Goal: Check status: Check status

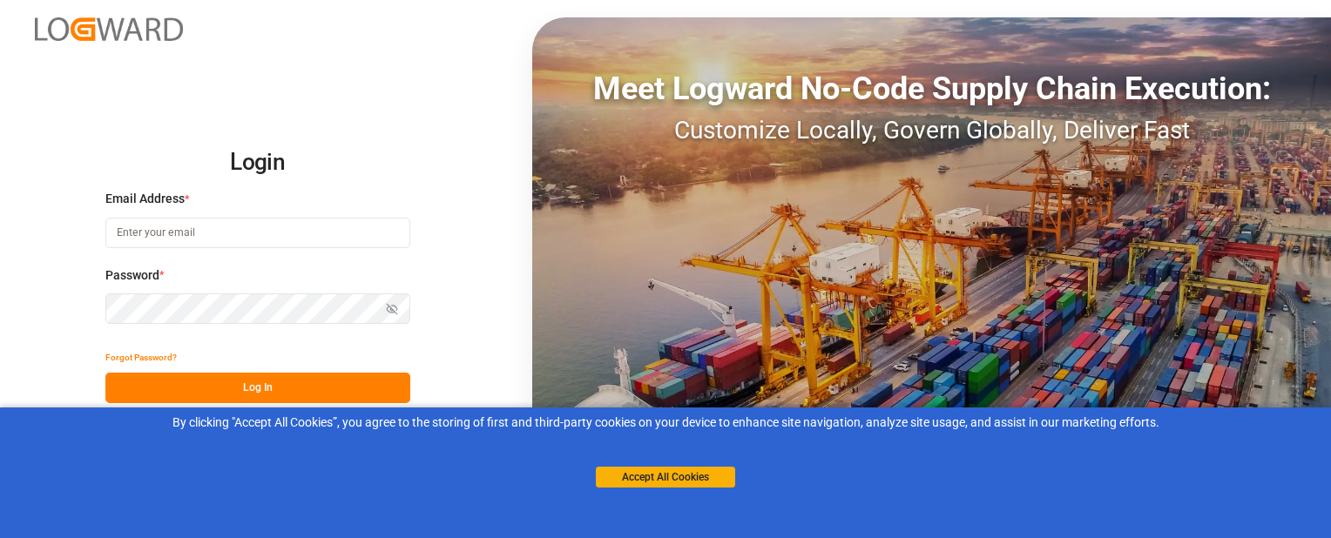
type input "sbondra@dart.net"
click at [190, 392] on button "Log In" at bounding box center [257, 388] width 305 height 30
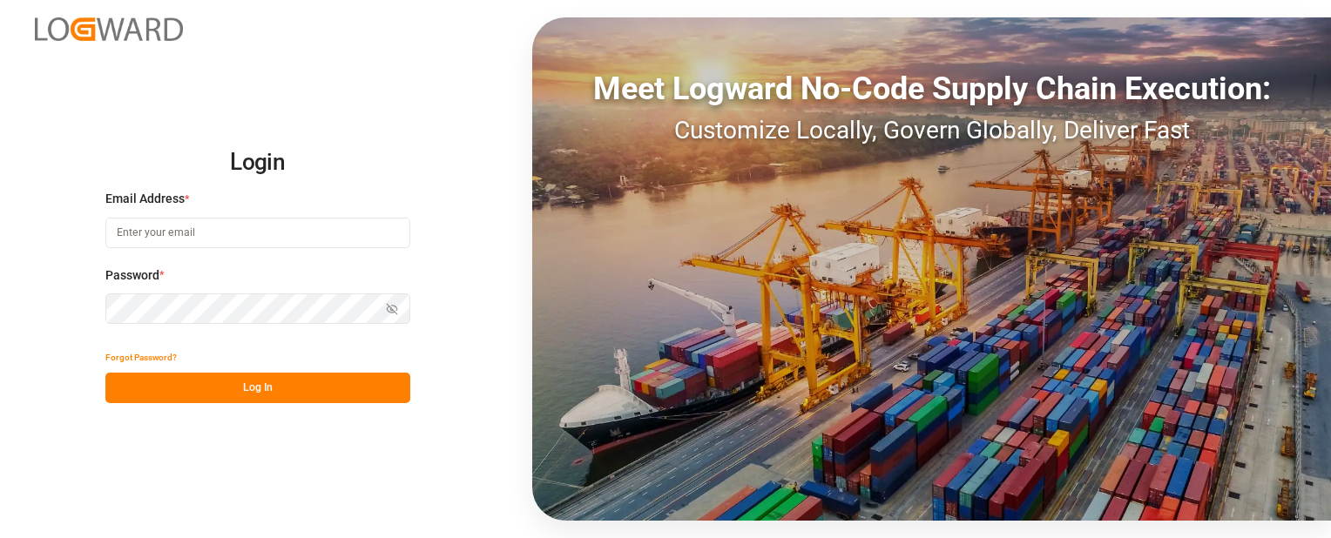
type input "[EMAIL_ADDRESS][DOMAIN_NAME]"
drag, startPoint x: 336, startPoint y: 390, endPoint x: 404, endPoint y: 374, distance: 69.7
click at [336, 390] on button "Log In" at bounding box center [257, 388] width 305 height 30
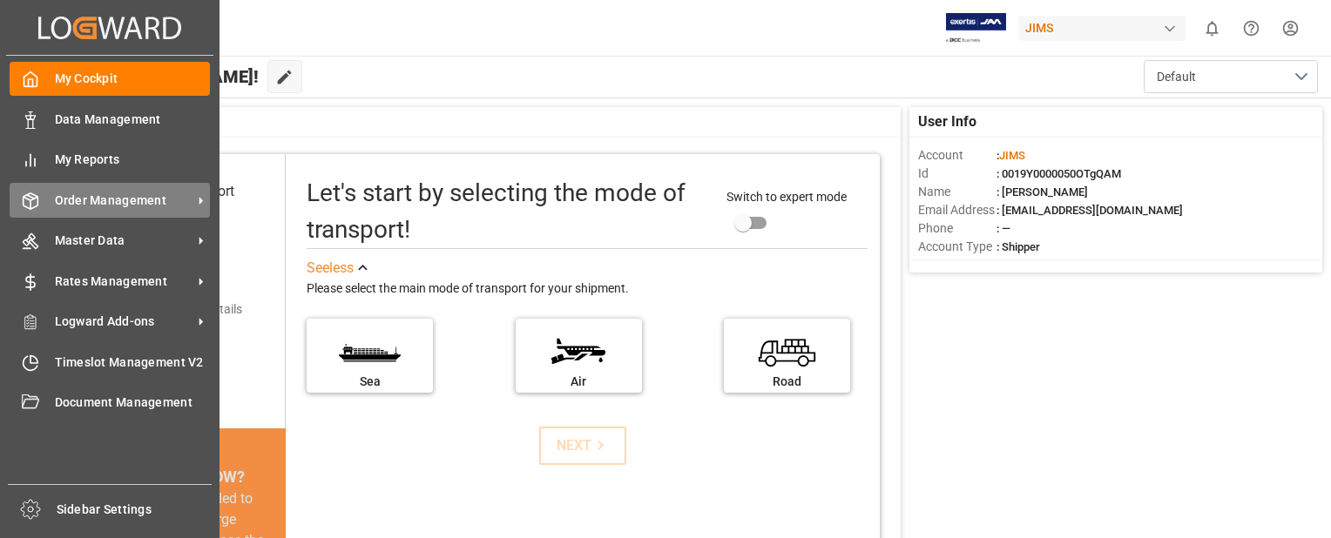
click at [73, 200] on span "Order Management" at bounding box center [124, 201] width 138 height 18
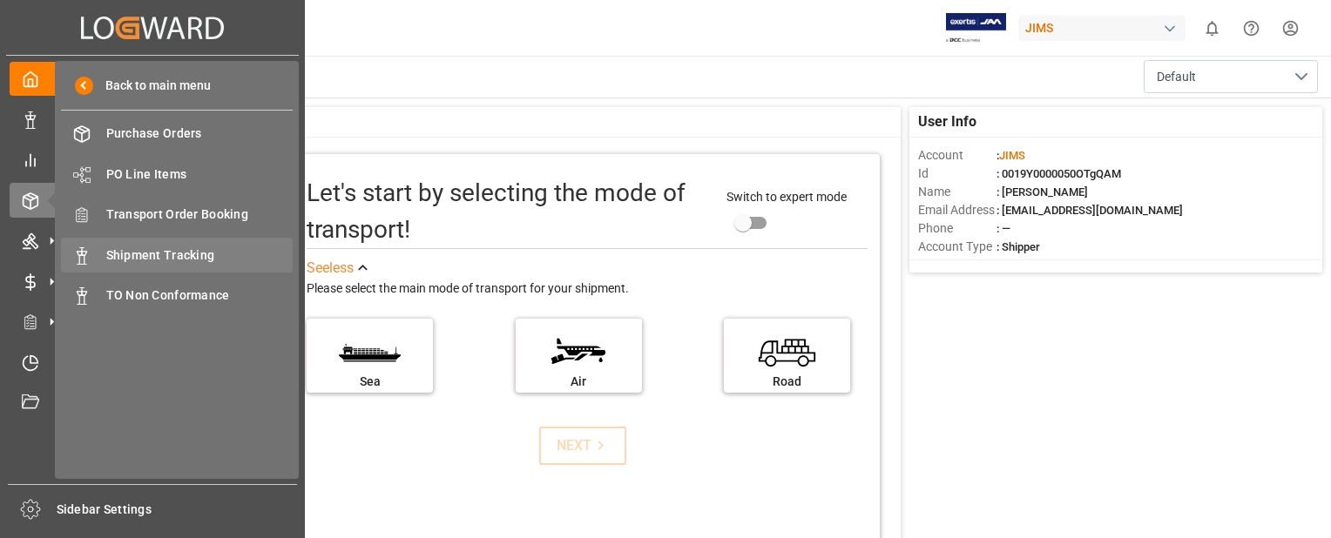
click at [165, 254] on span "Shipment Tracking" at bounding box center [199, 255] width 187 height 18
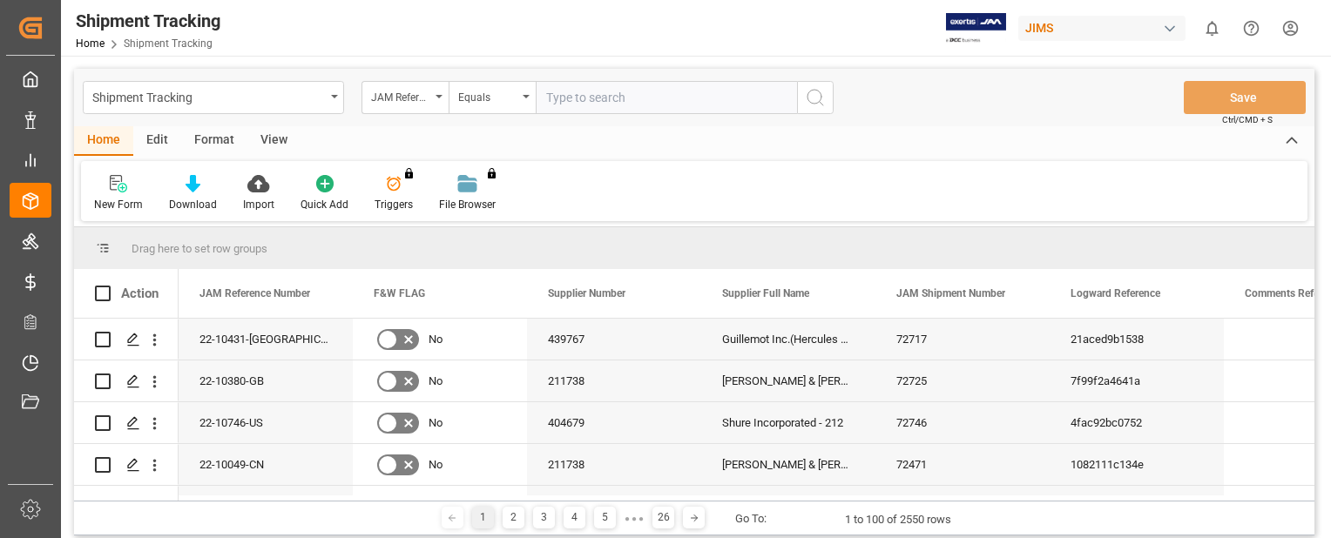
click at [563, 107] on input "text" at bounding box center [666, 97] width 261 height 33
type input "22-9278-CN"
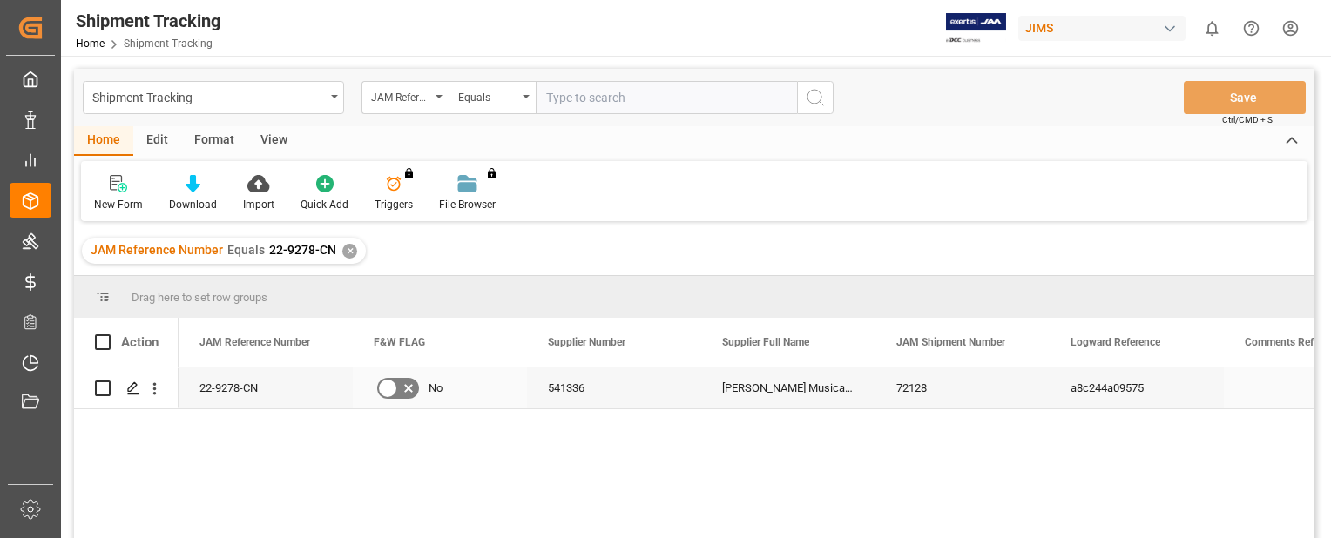
click at [253, 378] on div "22-9278-CN" at bounding box center [266, 388] width 174 height 41
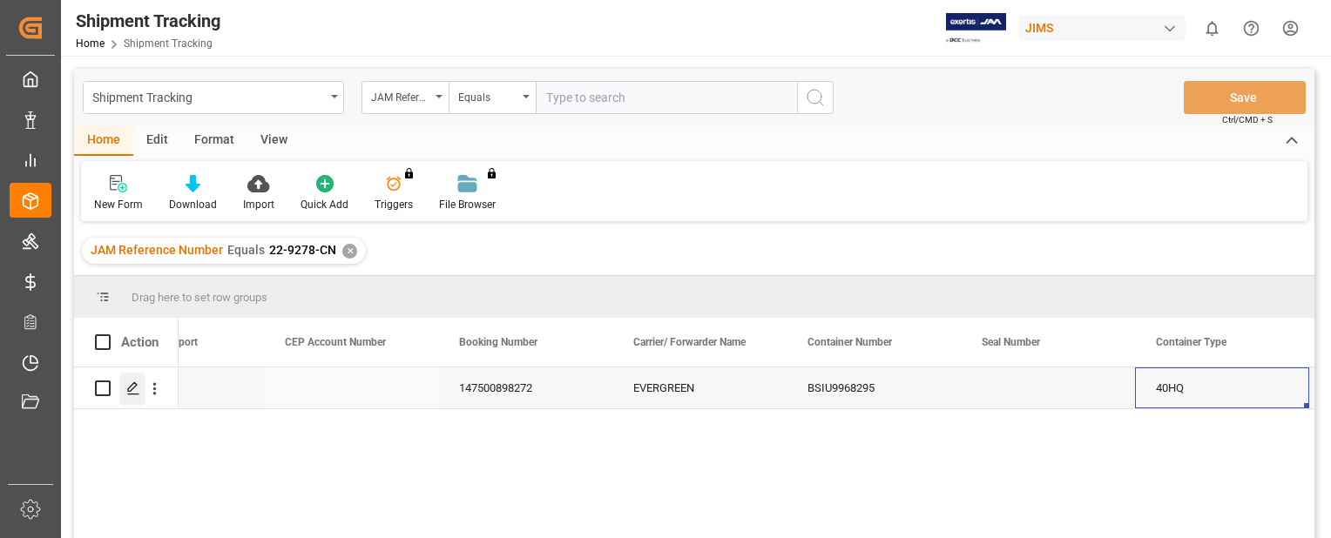
click at [124, 392] on div "Press SPACE to select this row." at bounding box center [132, 389] width 26 height 32
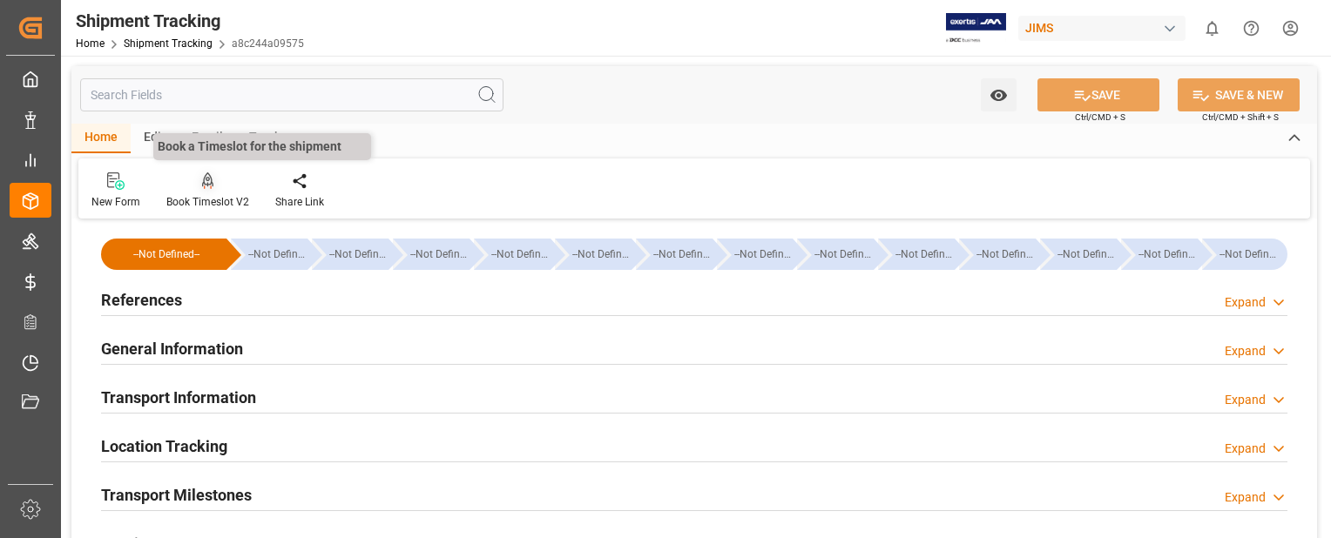
click at [209, 180] on icon at bounding box center [208, 180] width 12 height 17
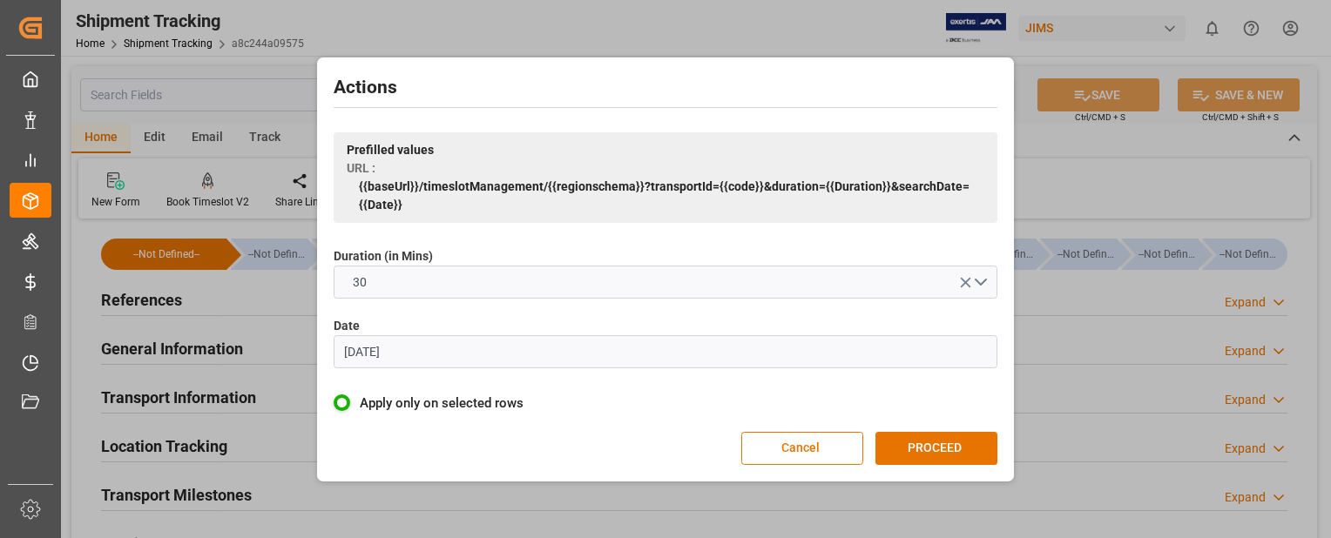
click at [435, 354] on input "[DATE]" at bounding box center [666, 351] width 664 height 33
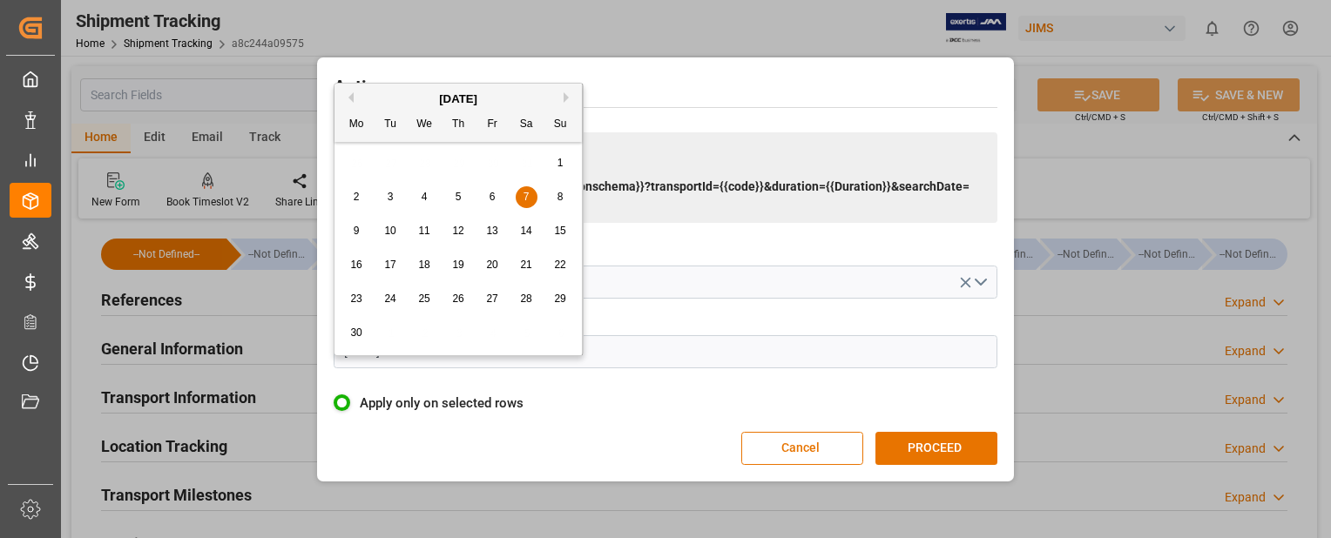
click at [562, 96] on div "[DATE]" at bounding box center [457, 99] width 247 height 17
click at [564, 96] on button "Next Month" at bounding box center [568, 97] width 10 height 10
click at [567, 97] on button "Next Month" at bounding box center [568, 97] width 10 height 10
click at [348, 96] on button "Previous Month" at bounding box center [348, 97] width 10 height 10
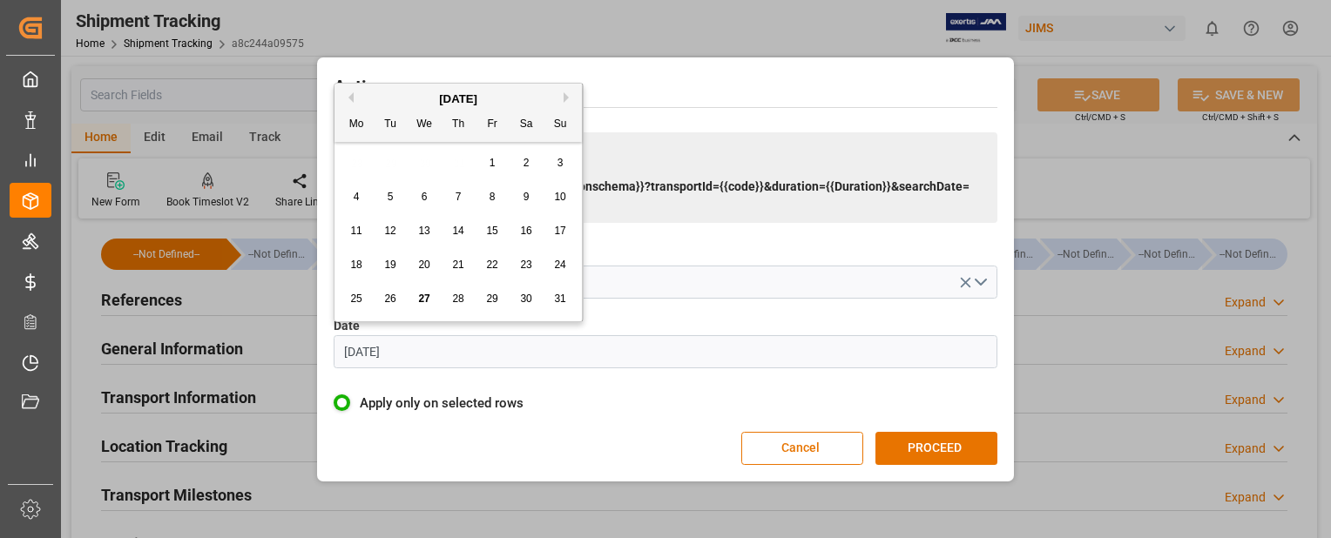
click at [488, 300] on span "29" at bounding box center [491, 299] width 11 height 12
type input "[DATE]"
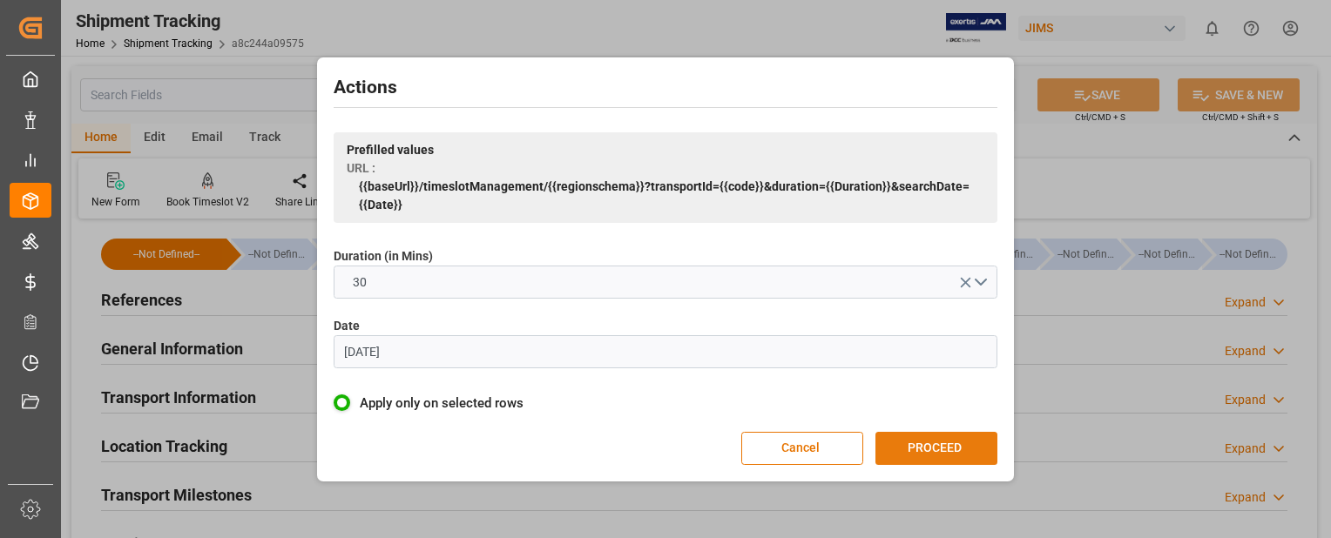
click at [947, 450] on button "PROCEED" at bounding box center [936, 448] width 122 height 33
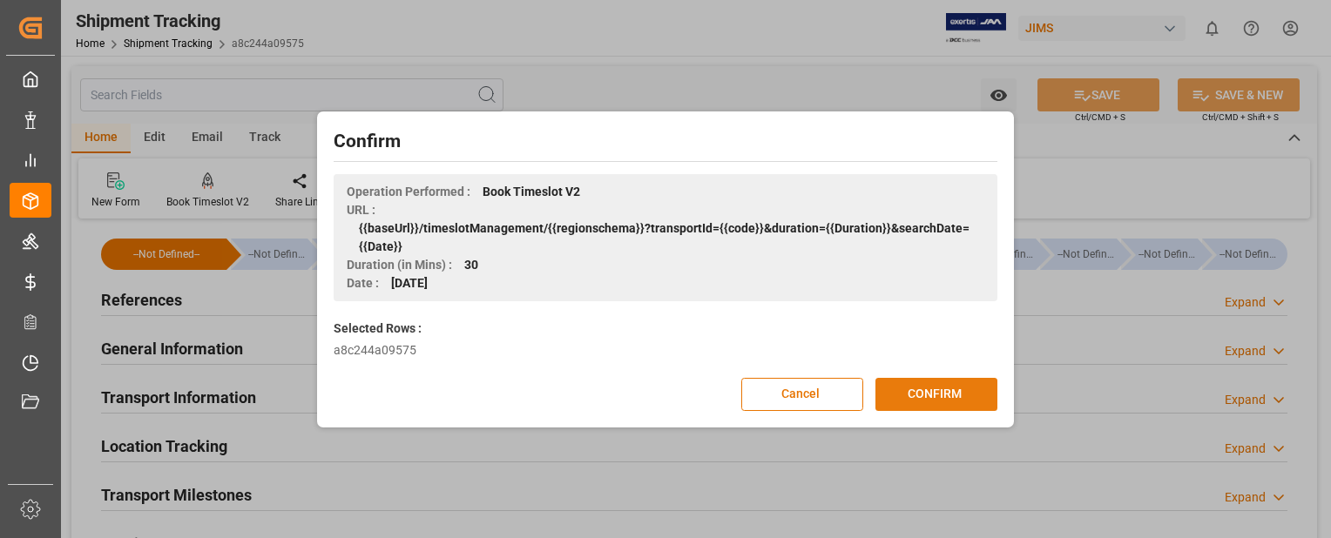
click at [964, 407] on button "CONFIRM" at bounding box center [936, 394] width 122 height 33
